Goal: Task Accomplishment & Management: Manage account settings

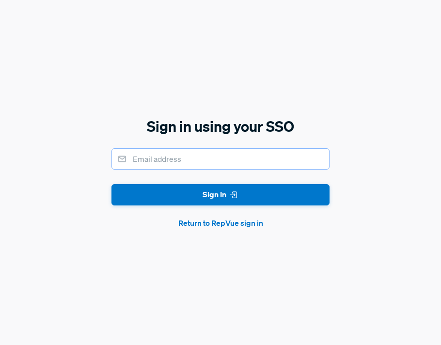
click at [194, 163] on input "email" at bounding box center [221, 158] width 218 height 21
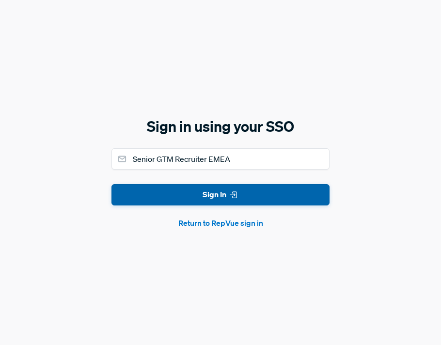
click at [202, 199] on button "Sign In" at bounding box center [221, 195] width 218 height 22
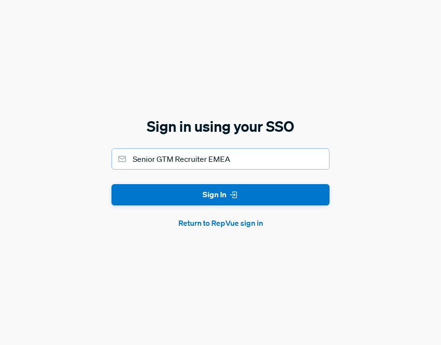
drag, startPoint x: 244, startPoint y: 155, endPoint x: 126, endPoint y: 153, distance: 118.3
click at [126, 153] on input "Senior GTM Recruiter EMEA" at bounding box center [221, 158] width 218 height 21
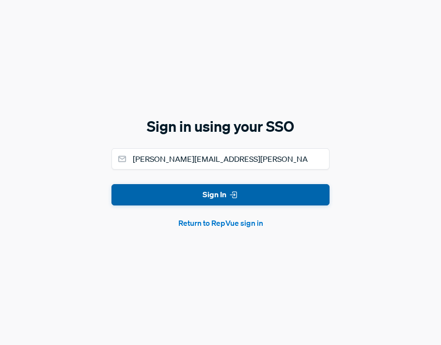
click at [195, 202] on button "Sign In" at bounding box center [221, 195] width 218 height 22
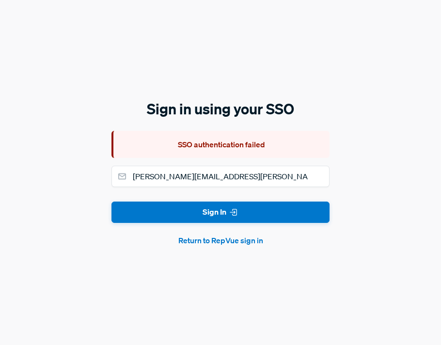
click at [208, 243] on button "Return to RepVue sign in" at bounding box center [221, 241] width 218 height 12
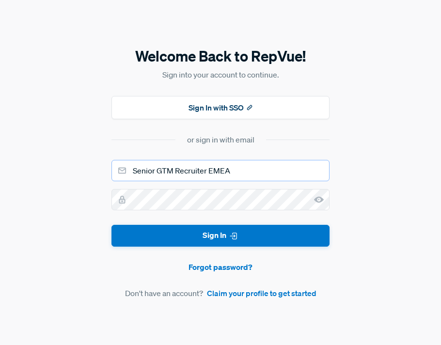
drag, startPoint x: 234, startPoint y: 175, endPoint x: 106, endPoint y: 172, distance: 127.6
click at [106, 172] on div "Welcome Back to RepVue! Sign into your account to continue. Sign In with SSO or…" at bounding box center [220, 172] width 441 height 345
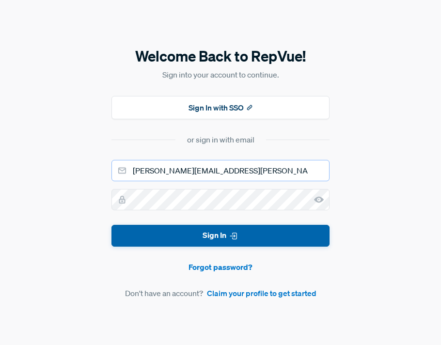
type input "[PERSON_NAME][EMAIL_ADDRESS][PERSON_NAME][DOMAIN_NAME]"
click at [178, 243] on button "Sign In" at bounding box center [221, 236] width 218 height 22
